Goal: Task Accomplishment & Management: Manage account settings

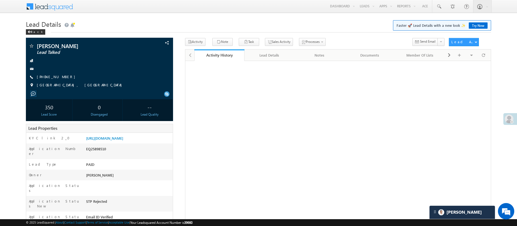
click at [0, 0] on link "Manage Lists" at bounding box center [0, 0] width 0 height 0
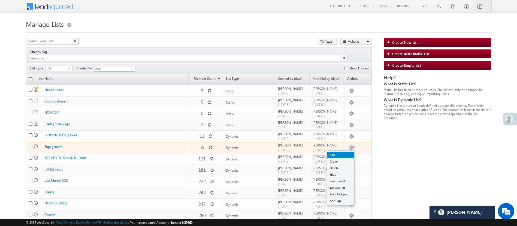
click at [347, 151] on link "Edit" at bounding box center [340, 154] width 27 height 7
checkbox input "true"
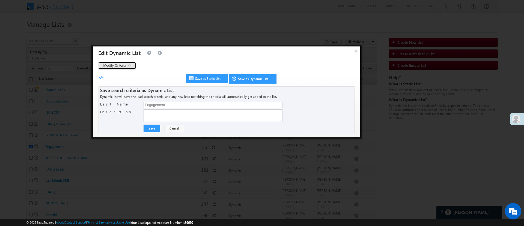
click at [107, 66] on button "Modify Criteria >>" at bounding box center [117, 66] width 38 height 8
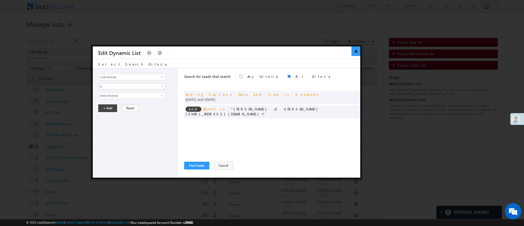
click at [355, 51] on button "×" at bounding box center [355, 51] width 9 height 10
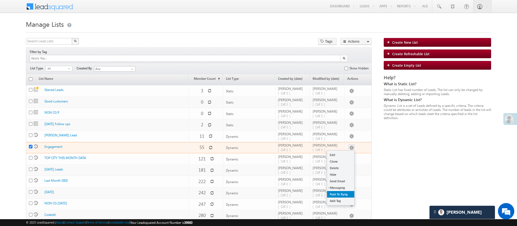
click at [343, 191] on link "Push To Ryng" at bounding box center [340, 194] width 27 height 7
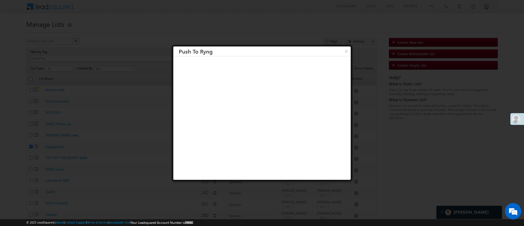
click at [335, 52] on h3 "Push To Ryng" at bounding box center [265, 51] width 172 height 10
click at [341, 52] on button "×" at bounding box center [345, 51] width 9 height 10
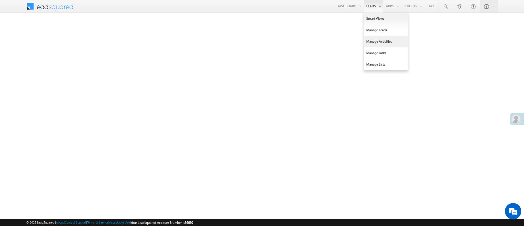
click at [376, 43] on link "Manage Activities" at bounding box center [386, 41] width 44 height 11
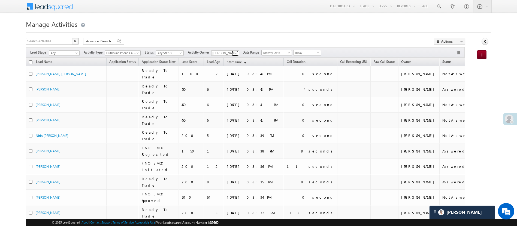
click at [238, 53] on span at bounding box center [236, 53] width 4 height 4
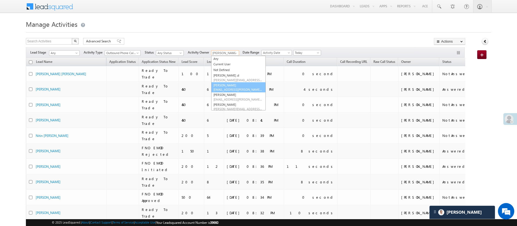
click at [235, 86] on link "Anuj Rajak Anuj.Rajak@angelbroking.com" at bounding box center [238, 87] width 55 height 10
type input "Anuj Rajak"
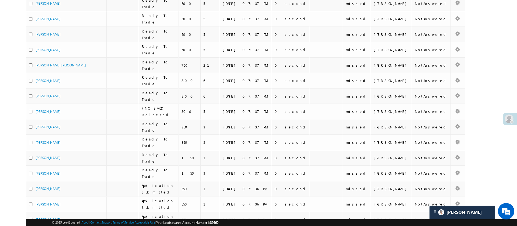
scroll to position [194, 0]
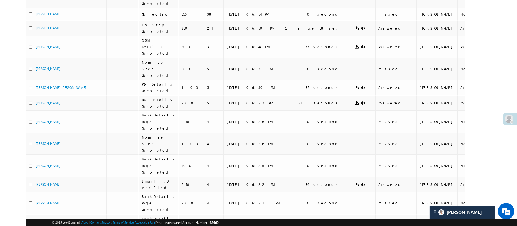
scroll to position [0, 0]
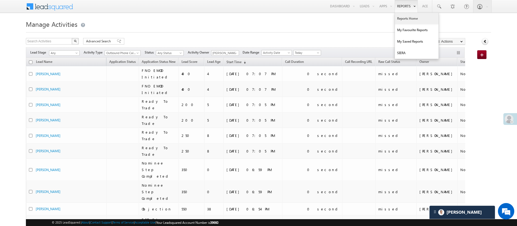
click at [408, 15] on link "Reports Home" at bounding box center [417, 18] width 44 height 11
